Goal: Information Seeking & Learning: Learn about a topic

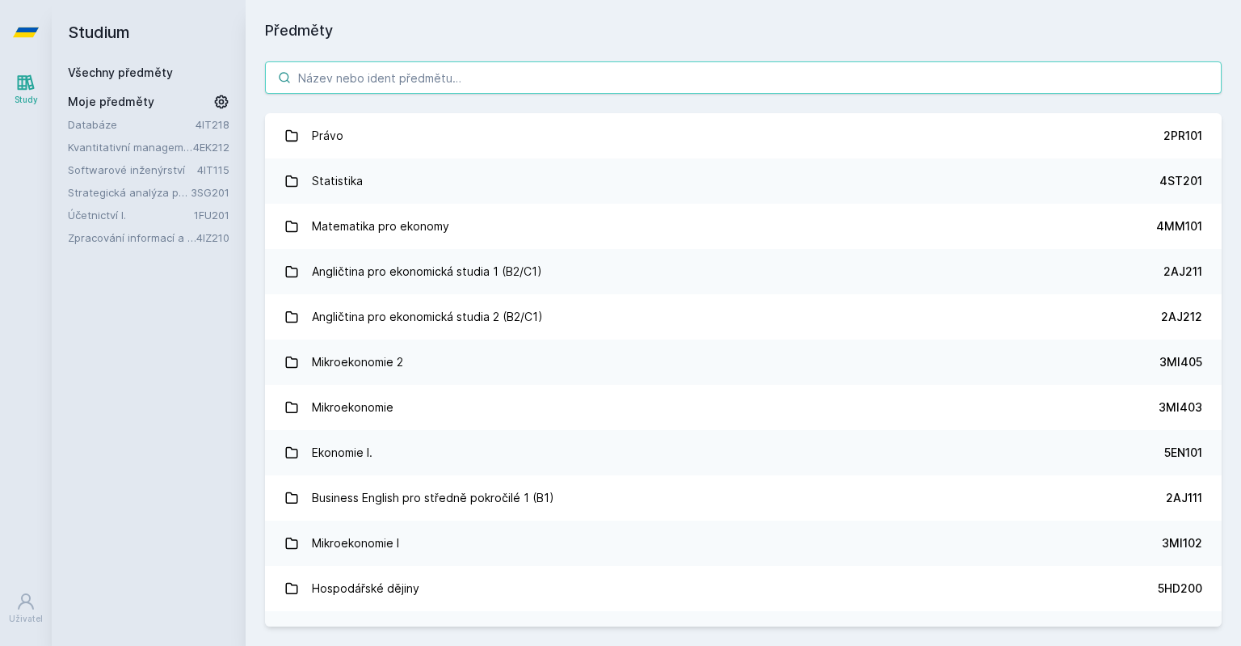
click at [528, 86] on input "search" at bounding box center [743, 77] width 957 height 32
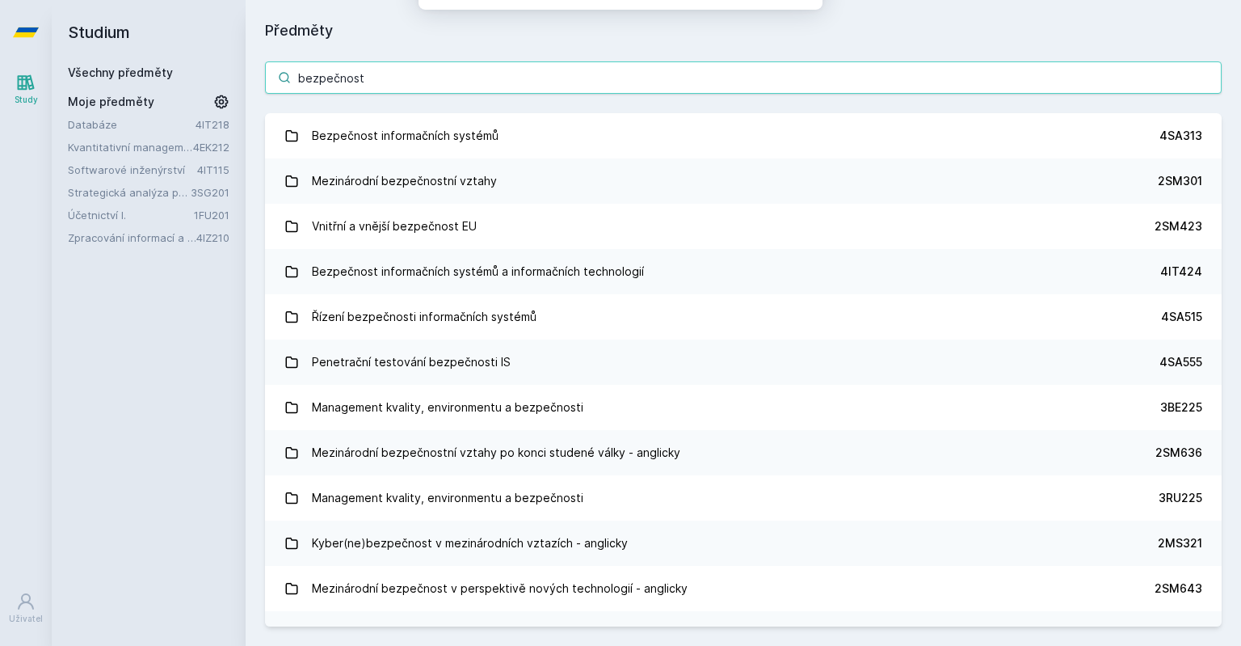
type input "bezpečnost"
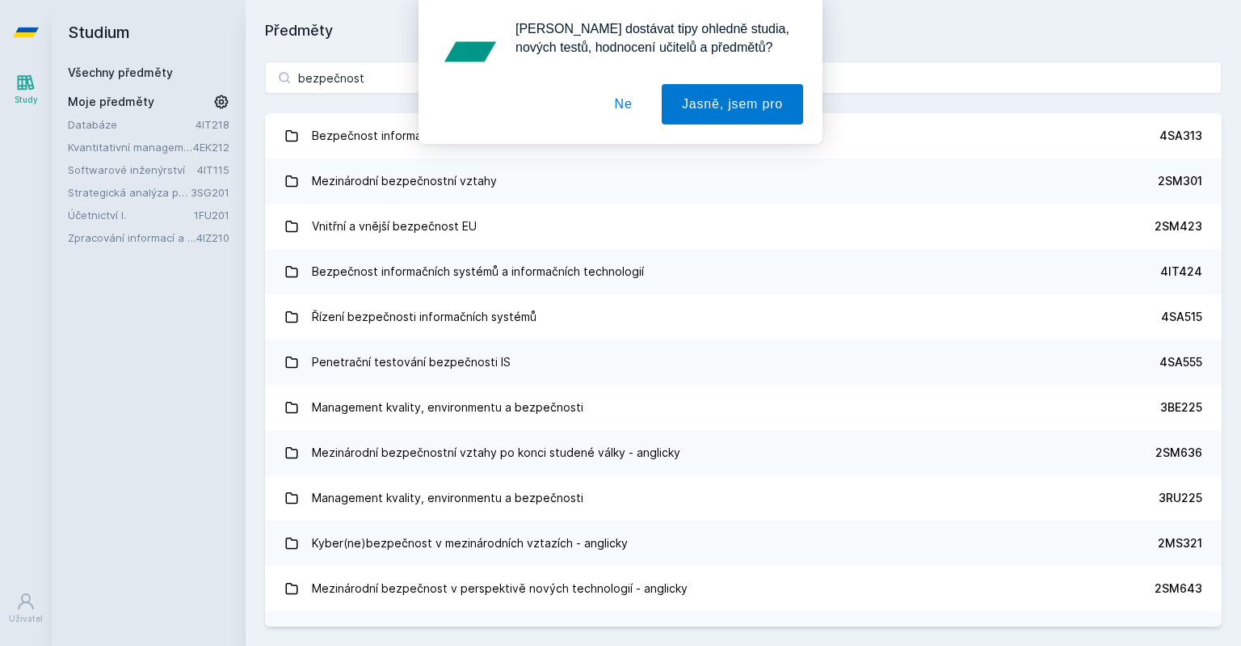
click at [322, 142] on div "[PERSON_NAME] dostávat tipy ohledně studia, nových testů, hodnocení učitelů a p…" at bounding box center [620, 72] width 1241 height 144
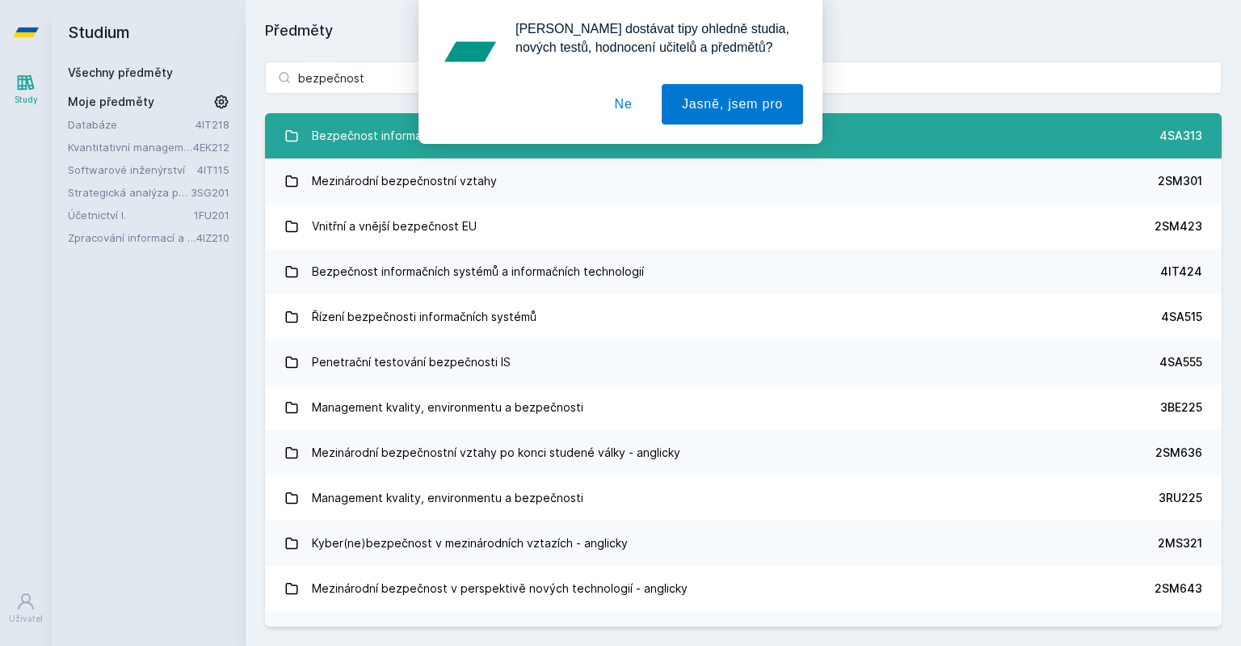
click at [360, 152] on link "Bezpečnost informačních systémů 4SA313" at bounding box center [743, 135] width 957 height 45
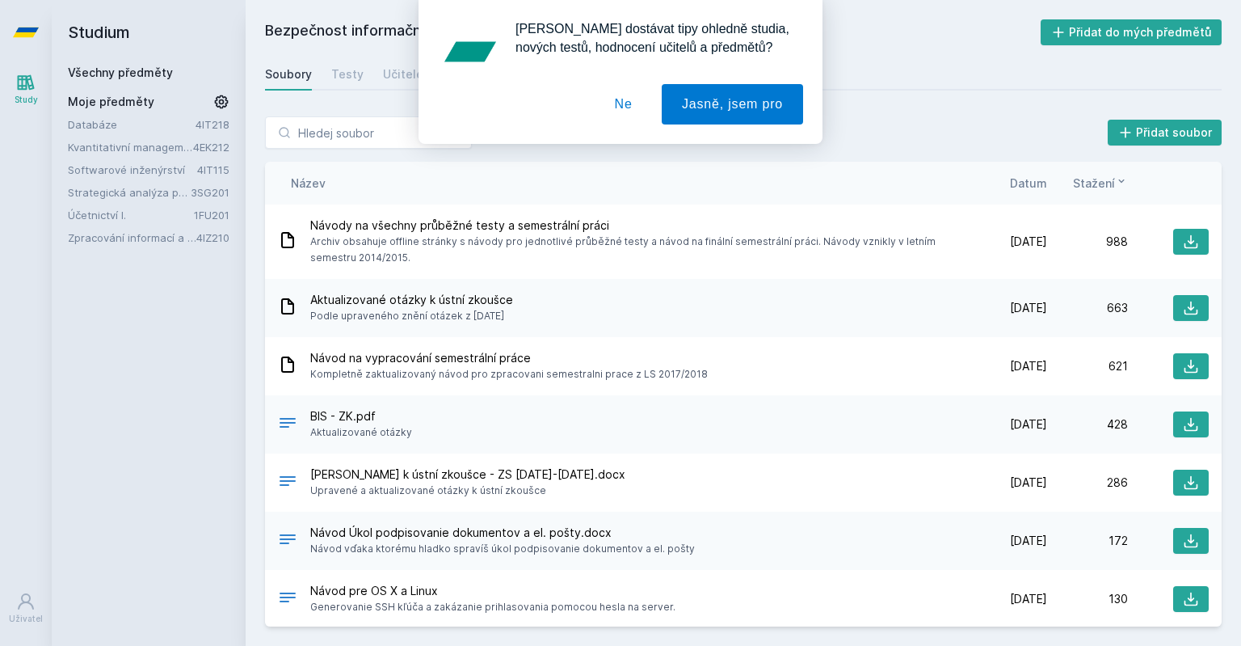
click at [621, 112] on button "Ne" at bounding box center [624, 104] width 58 height 40
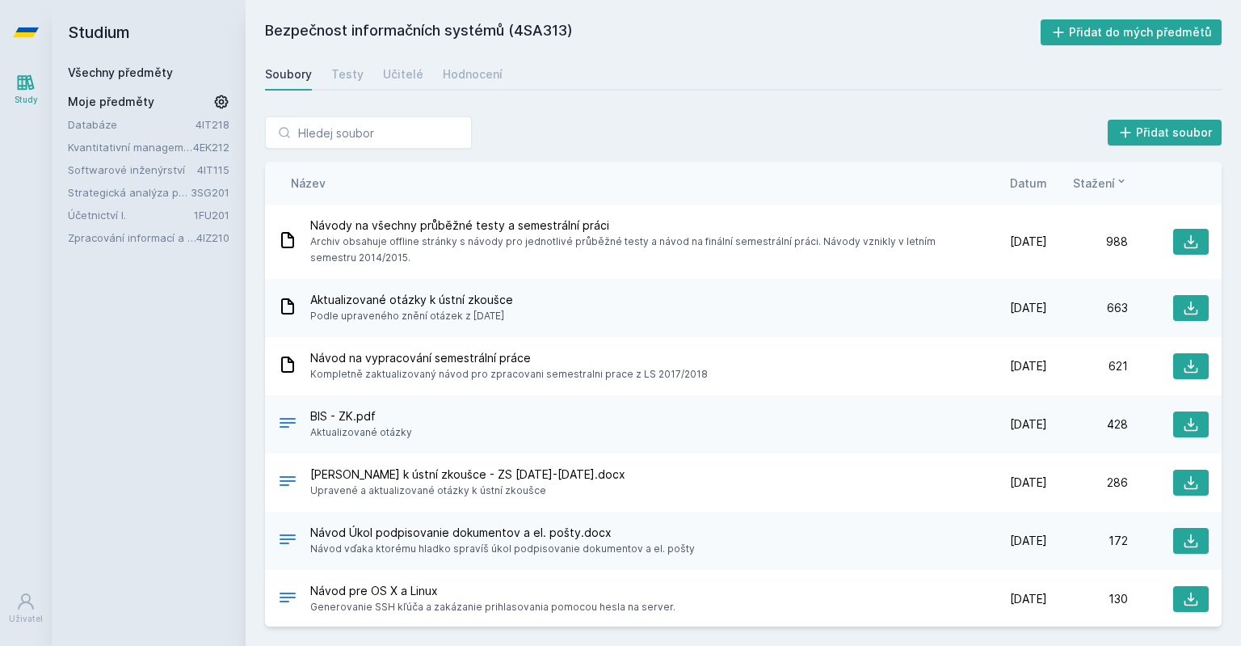
click at [1023, 183] on span "Datum" at bounding box center [1028, 183] width 37 height 17
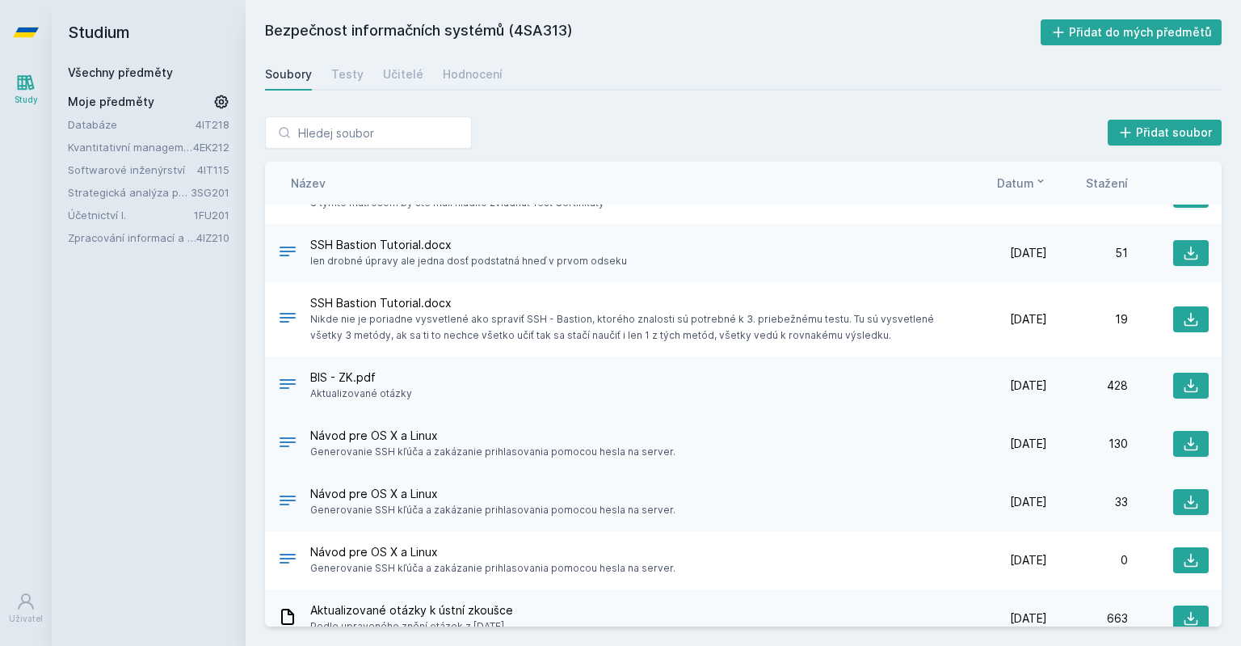
scroll to position [465, 0]
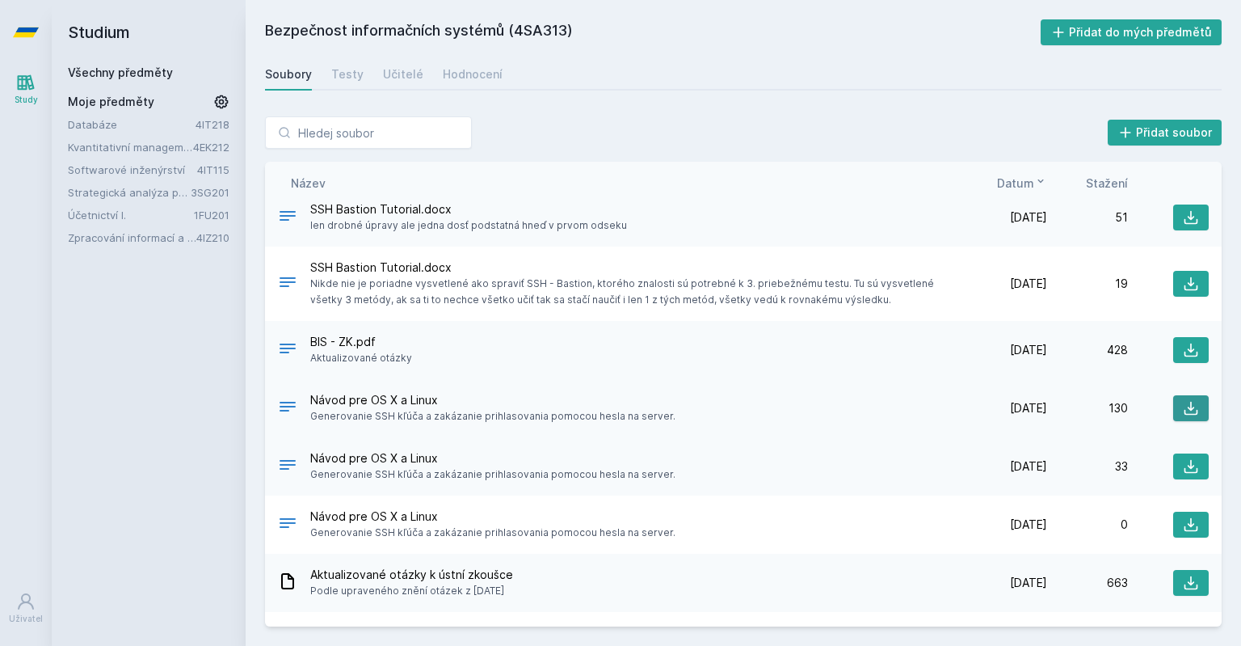
click at [1189, 400] on icon at bounding box center [1191, 408] width 16 height 16
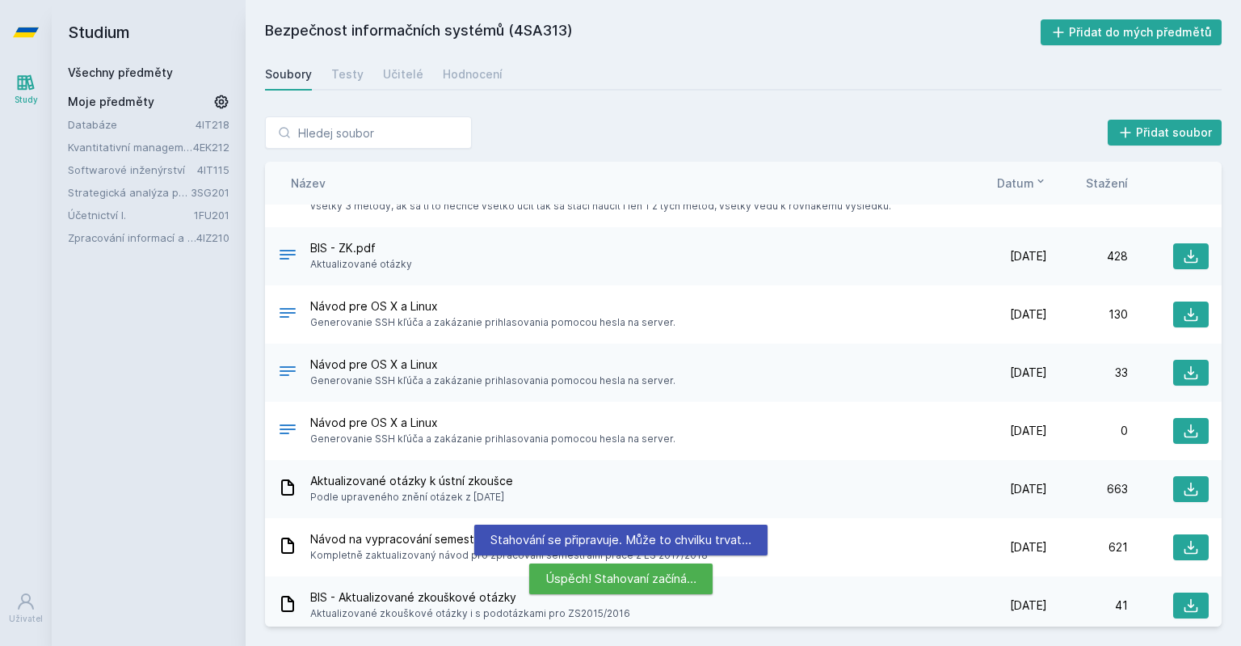
scroll to position [625, 0]
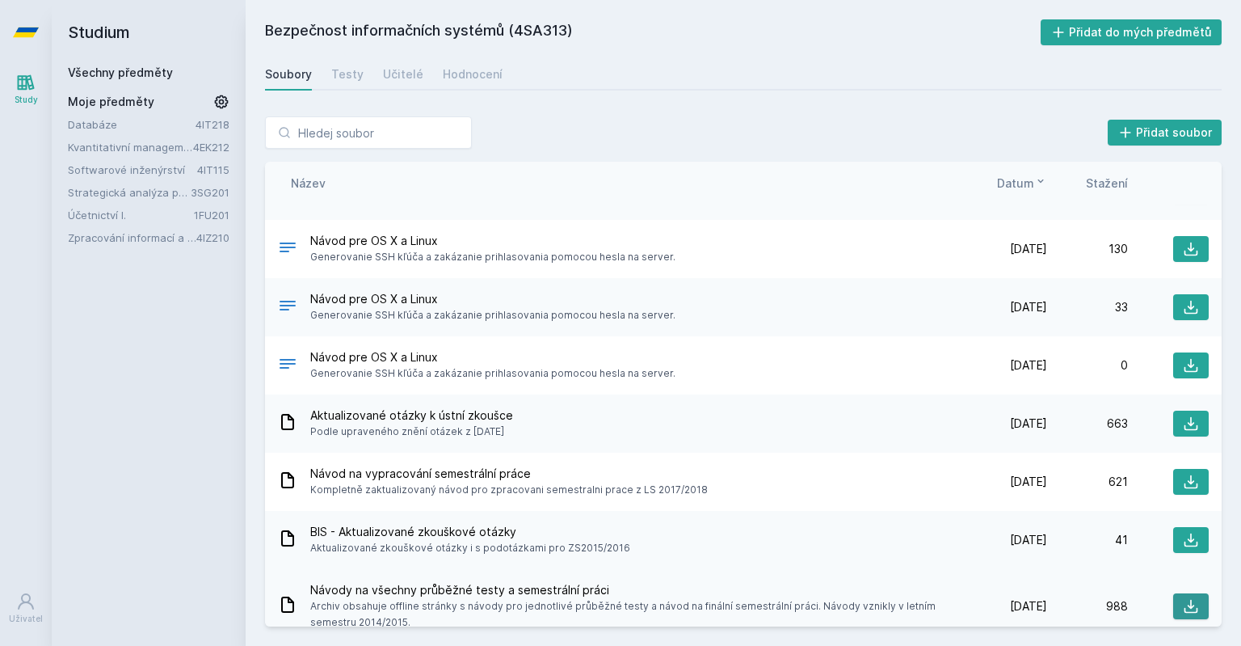
click at [1190, 600] on icon at bounding box center [1192, 607] width 14 height 14
